Goal: Check status: Check status

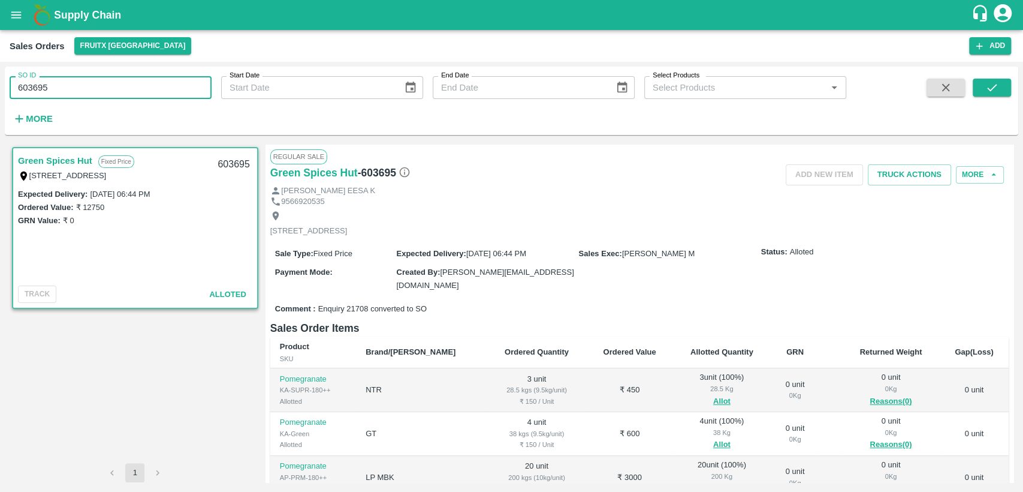
click at [5, 86] on div "SO ID 603695 SO ID" at bounding box center [106, 83] width 212 height 32
type input "602175"
click at [997, 83] on icon "submit" at bounding box center [992, 87] width 13 height 13
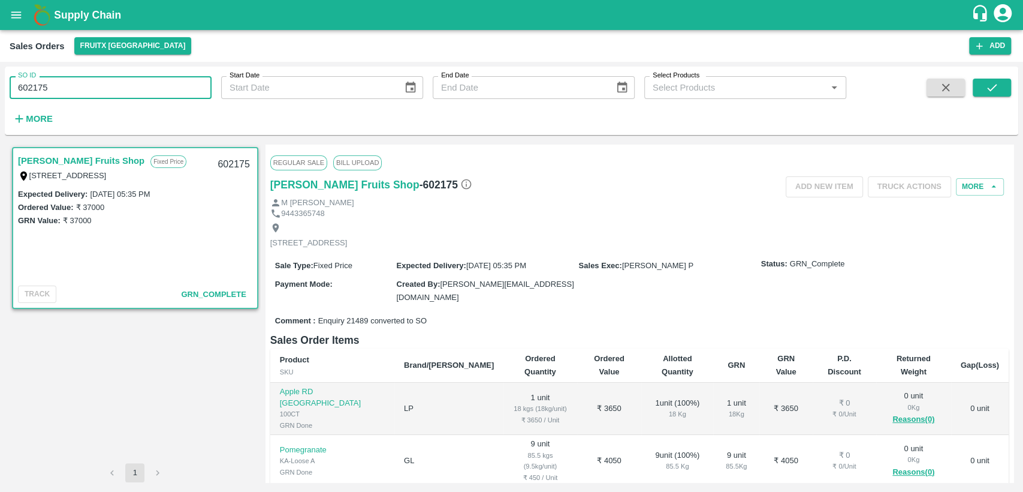
drag, startPoint x: 29, startPoint y: 94, endPoint x: 11, endPoint y: 97, distance: 18.9
click at [13, 97] on input "602175" at bounding box center [111, 87] width 202 height 23
paste input "text"
click at [992, 83] on icon "submit" at bounding box center [992, 87] width 13 height 13
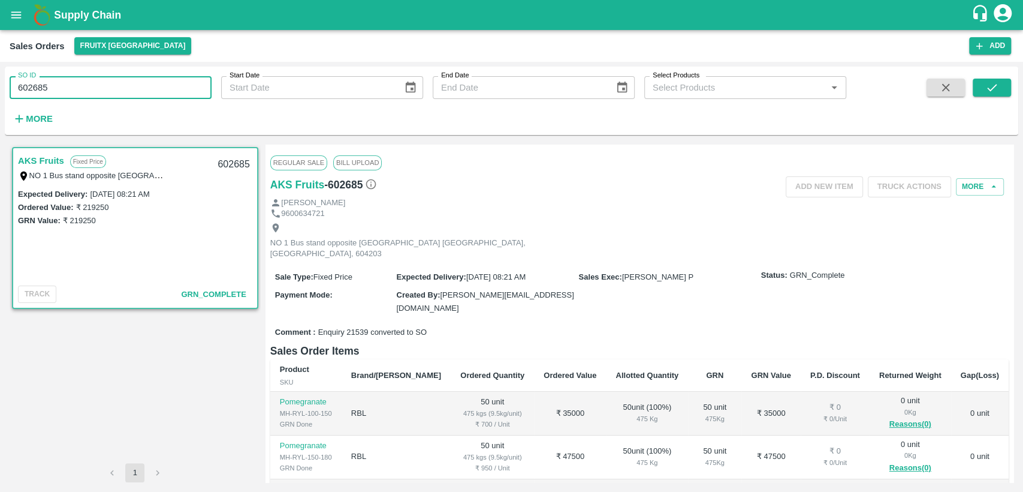
drag, startPoint x: 64, startPoint y: 80, endPoint x: 0, endPoint y: 94, distance: 64.9
click at [0, 94] on div "SO ID 602685 SO ID Start Date Start Date End Date End Date Select Products Sele…" at bounding box center [511, 277] width 1023 height 430
paste input "text"
click at [1002, 93] on button "submit" at bounding box center [992, 88] width 38 height 18
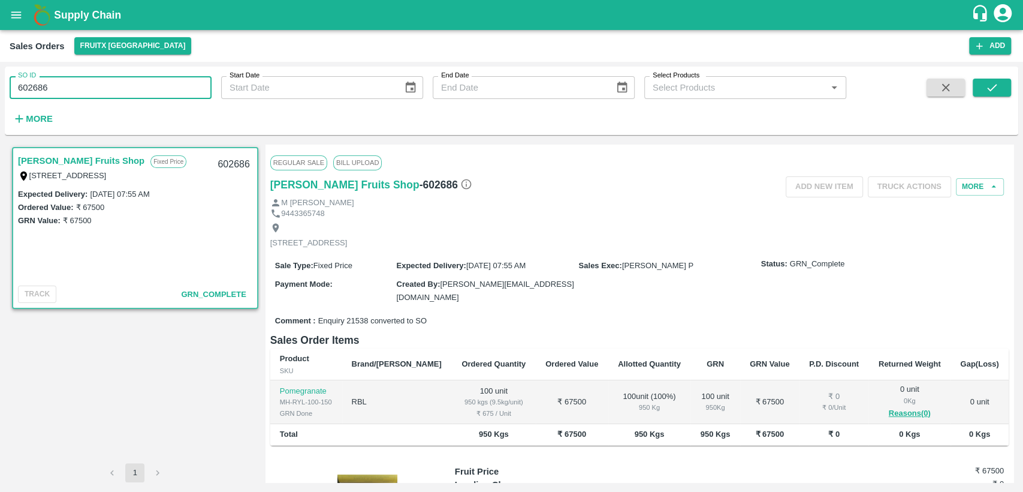
drag, startPoint x: 28, startPoint y: 91, endPoint x: 0, endPoint y: 91, distance: 28.2
click at [0, 91] on div "SO ID 602686 SO ID Start Date Start Date End Date End Date Select Products Sele…" at bounding box center [511, 277] width 1023 height 430
paste input "text"
click at [1002, 92] on button "submit" at bounding box center [992, 88] width 38 height 18
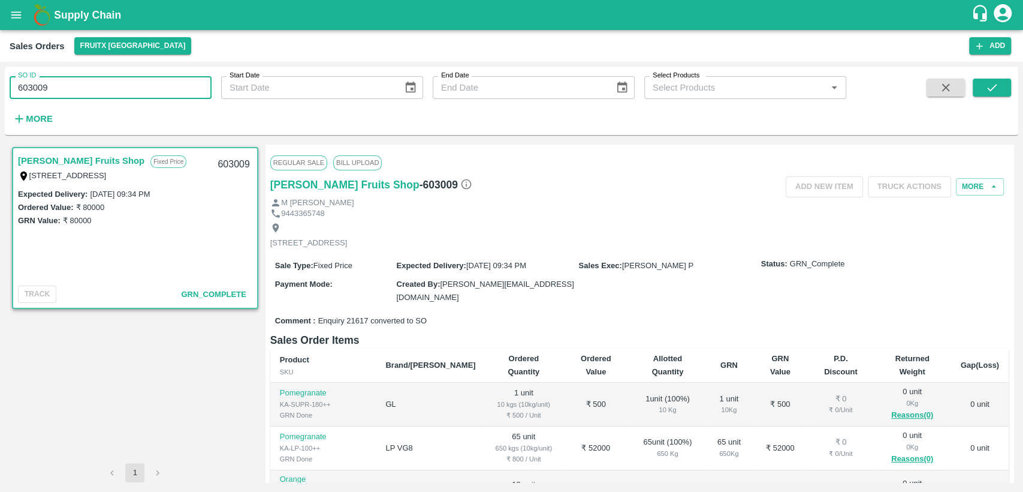
drag, startPoint x: 23, startPoint y: 90, endPoint x: 0, endPoint y: 95, distance: 23.3
click at [0, 95] on div "SO ID 603009 SO ID Start Date Start Date End Date End Date Select Products Sele…" at bounding box center [511, 277] width 1023 height 430
paste input "text"
click at [991, 83] on icon "submit" at bounding box center [992, 87] width 13 height 13
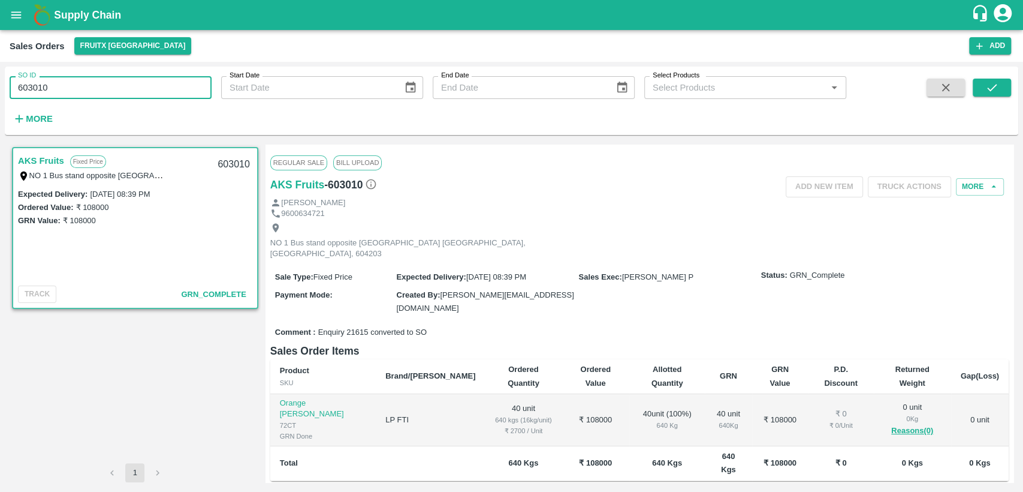
drag, startPoint x: 60, startPoint y: 85, endPoint x: 0, endPoint y: 101, distance: 62.1
click at [0, 101] on div "SO ID 603010 SO ID Start Date Start Date End Date End Date Select Products Sele…" at bounding box center [511, 277] width 1023 height 430
paste input "text"
click at [986, 90] on icon "submit" at bounding box center [992, 87] width 13 height 13
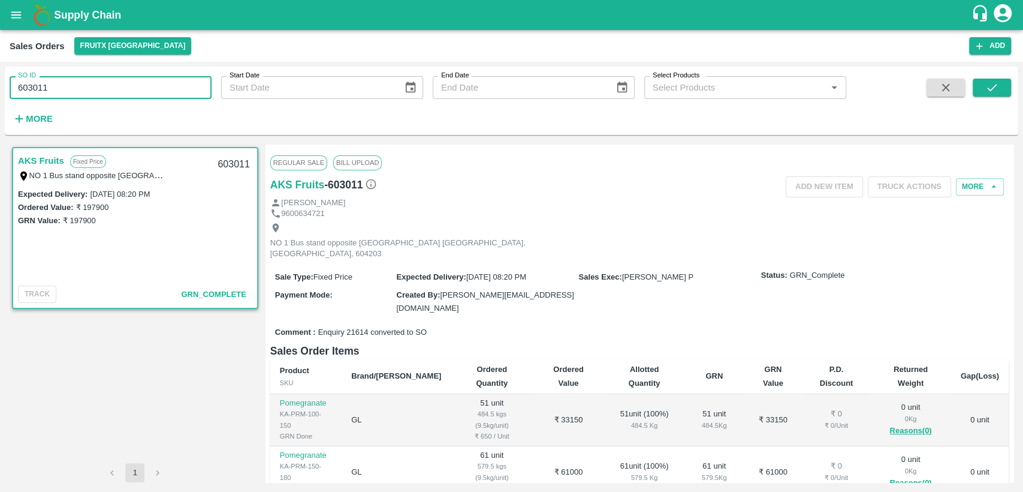
drag, startPoint x: 40, startPoint y: 91, endPoint x: 0, endPoint y: 96, distance: 40.5
click at [0, 96] on div "SO ID 603011 SO ID Start Date Start Date End Date End Date Select Products Sele…" at bounding box center [511, 277] width 1023 height 430
click at [986, 91] on icon "submit" at bounding box center [992, 87] width 13 height 13
drag, startPoint x: 65, startPoint y: 92, endPoint x: 0, endPoint y: 107, distance: 66.6
click at [0, 107] on div "SO ID 603011 SO ID Start Date Start Date End Date End Date Select Products Sele…" at bounding box center [511, 277] width 1023 height 430
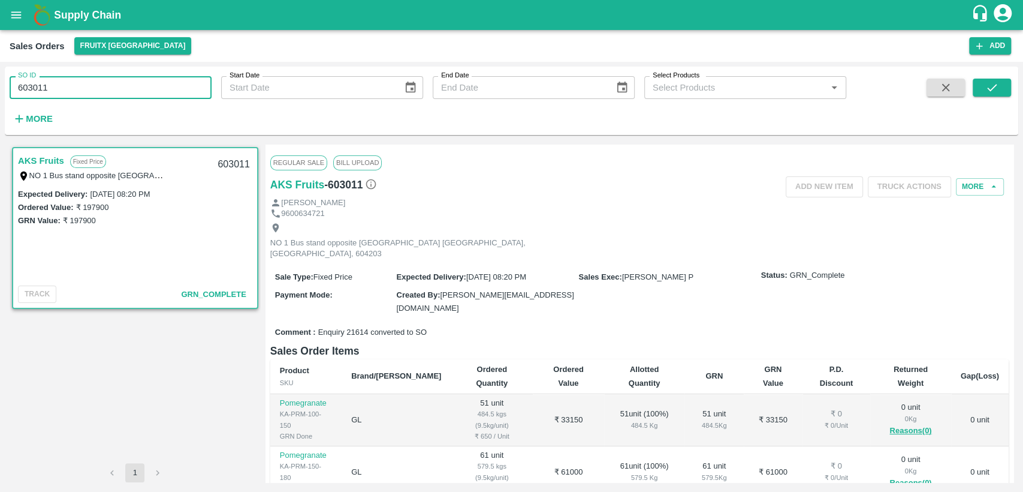
paste input "text"
type input "603339"
click at [996, 90] on icon "submit" at bounding box center [992, 87] width 13 height 13
